Goal: Task Accomplishment & Management: Use online tool/utility

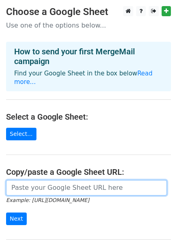
click at [28, 181] on input "url" at bounding box center [86, 187] width 161 height 15
click at [33, 180] on input "url" at bounding box center [86, 187] width 161 height 15
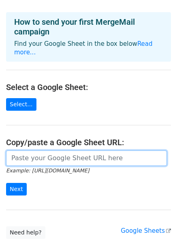
scroll to position [76, 0]
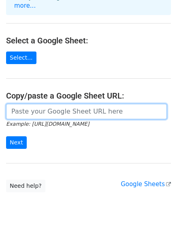
paste input "https://docs.google.com/spreadsheets/d/17KEpSomee0D5-N-TY-c3lzqYwNQ8Vio4SC9Wsu_…"
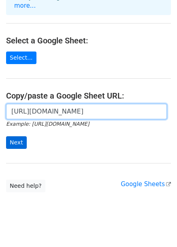
type input "https://docs.google.com/spreadsheets/d/17KEpSomee0D5-N-TY-c3lzqYwNQ8Vio4SC9Wsu_…"
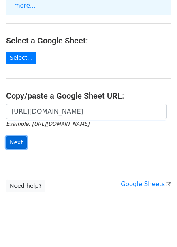
click at [14, 136] on input "Next" at bounding box center [16, 142] width 21 height 13
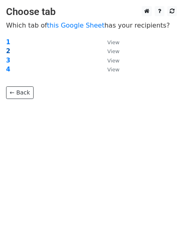
click at [7, 51] on strong "2" at bounding box center [8, 50] width 4 height 7
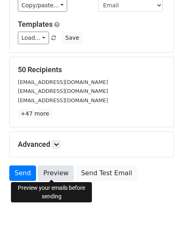
scroll to position [98, 0]
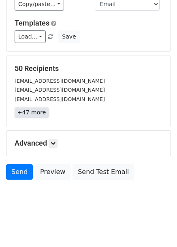
click at [31, 114] on link "+47 more" at bounding box center [32, 112] width 34 height 10
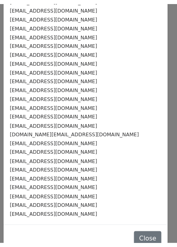
scroll to position [281, 0]
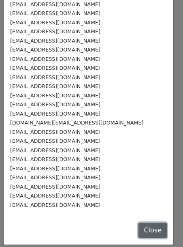
click at [139, 231] on button "Close" at bounding box center [153, 229] width 28 height 15
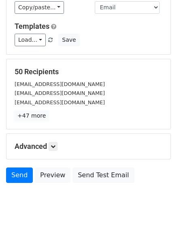
scroll to position [98, 0]
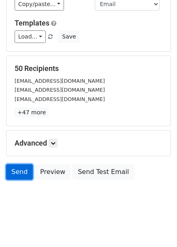
click at [20, 171] on link "Send" at bounding box center [19, 171] width 27 height 15
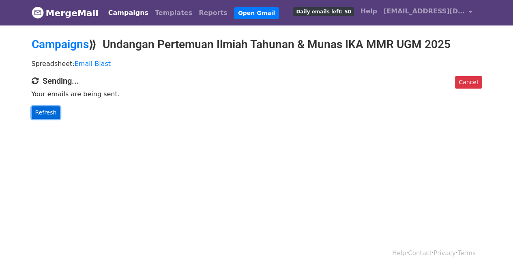
click at [43, 114] on link "Refresh" at bounding box center [46, 113] width 29 height 13
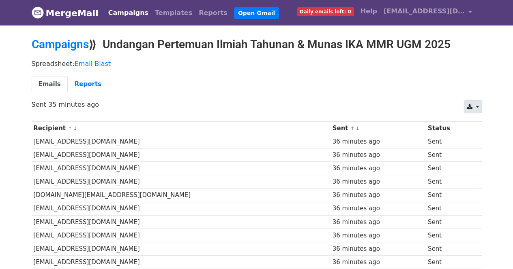
click at [472, 109] on link at bounding box center [472, 106] width 17 height 13
click at [476, 124] on link "CSV" at bounding box center [482, 125] width 36 height 13
click at [471, 104] on icon at bounding box center [468, 107] width 5 height 6
click at [476, 139] on link "Excel" at bounding box center [482, 138] width 36 height 13
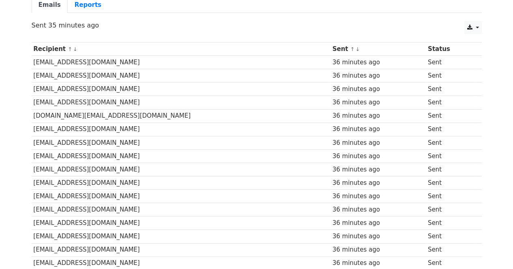
scroll to position [81, 0]
